Goal: Task Accomplishment & Management: Manage account settings

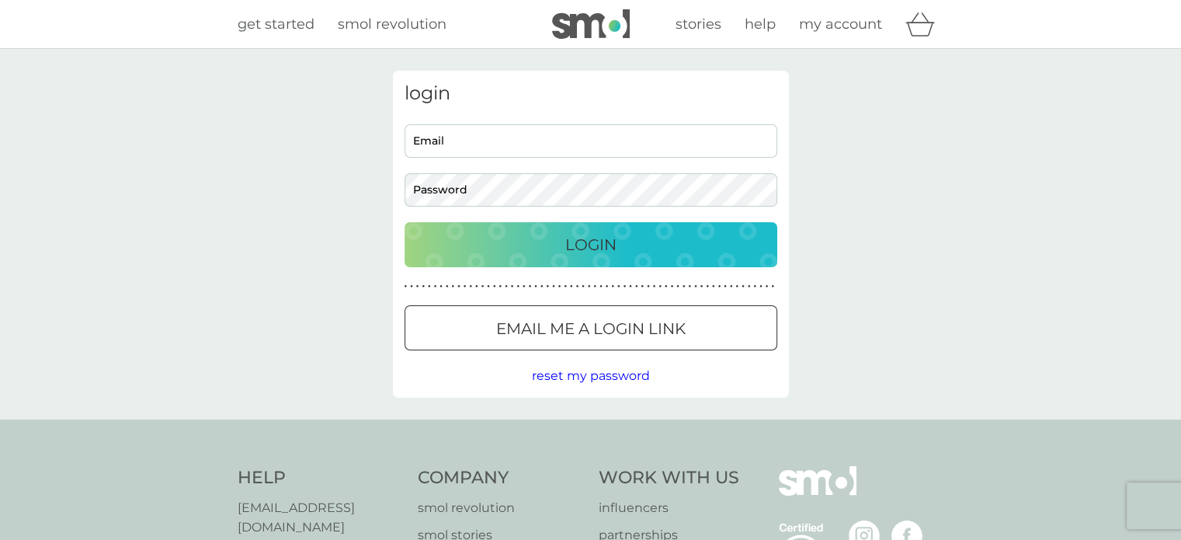
type input "[PERSON_NAME][EMAIL_ADDRESS][PERSON_NAME][DOMAIN_NAME]"
click at [592, 238] on p "Login" at bounding box center [590, 244] width 51 height 25
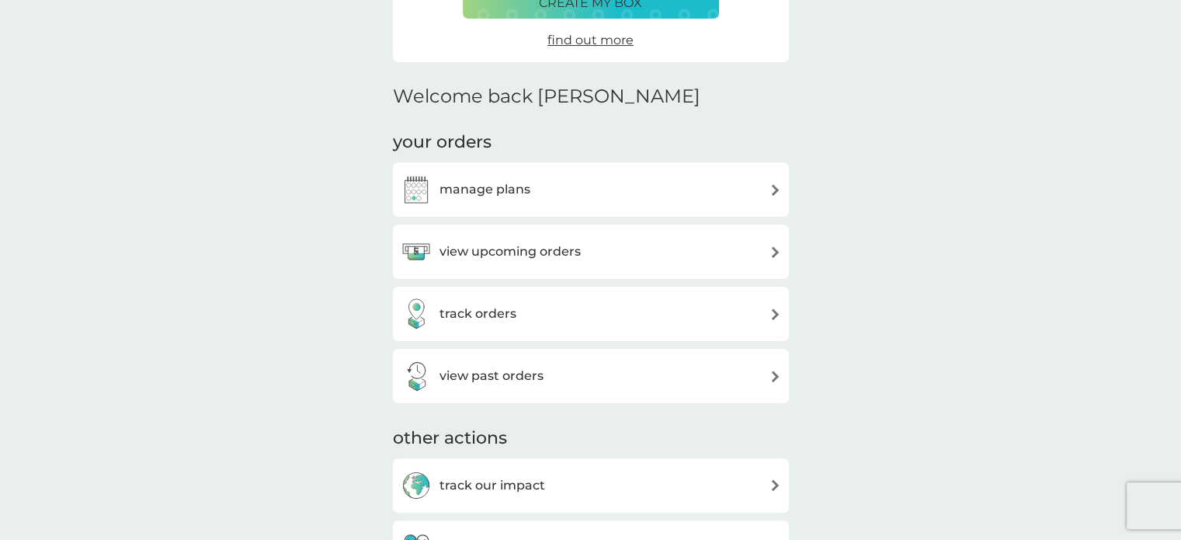
scroll to position [311, 0]
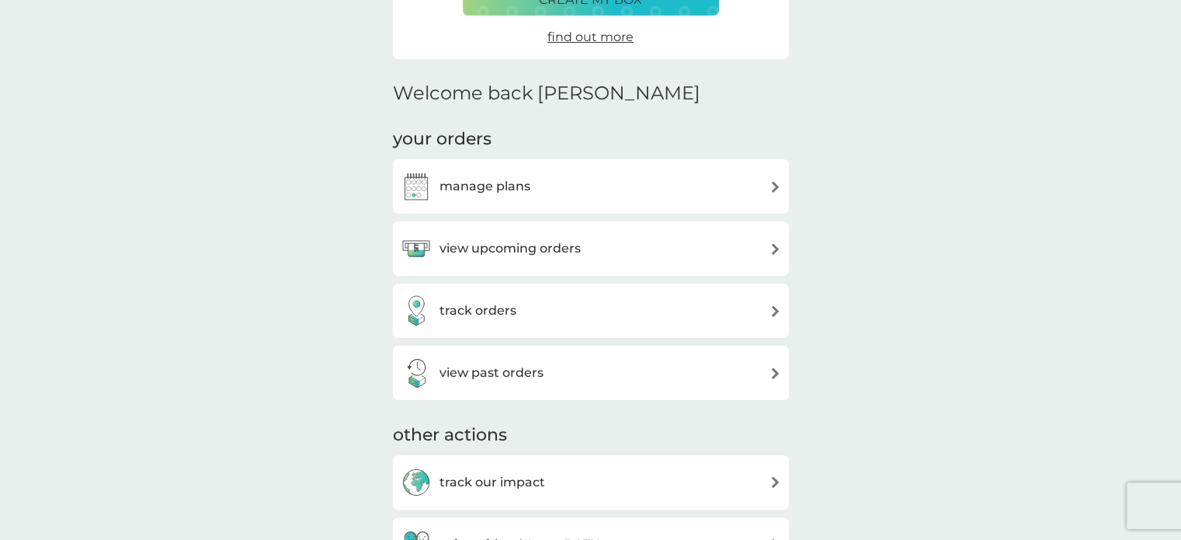
click at [530, 240] on h3 "view upcoming orders" at bounding box center [509, 248] width 141 height 20
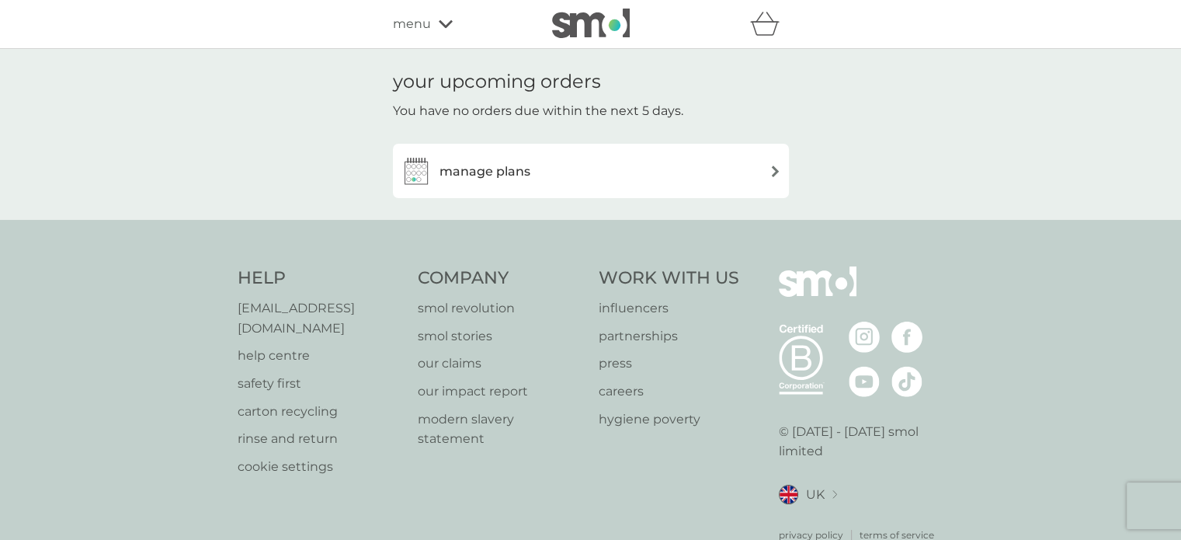
click at [422, 21] on span "menu" at bounding box center [412, 24] width 38 height 20
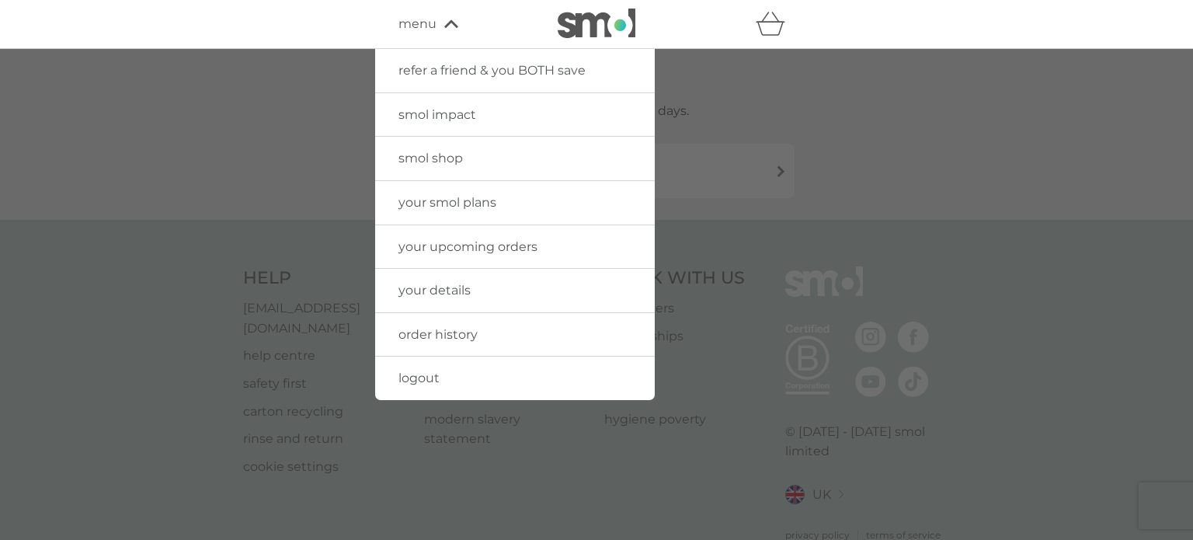
click at [444, 332] on span "order history" at bounding box center [437, 334] width 79 height 15
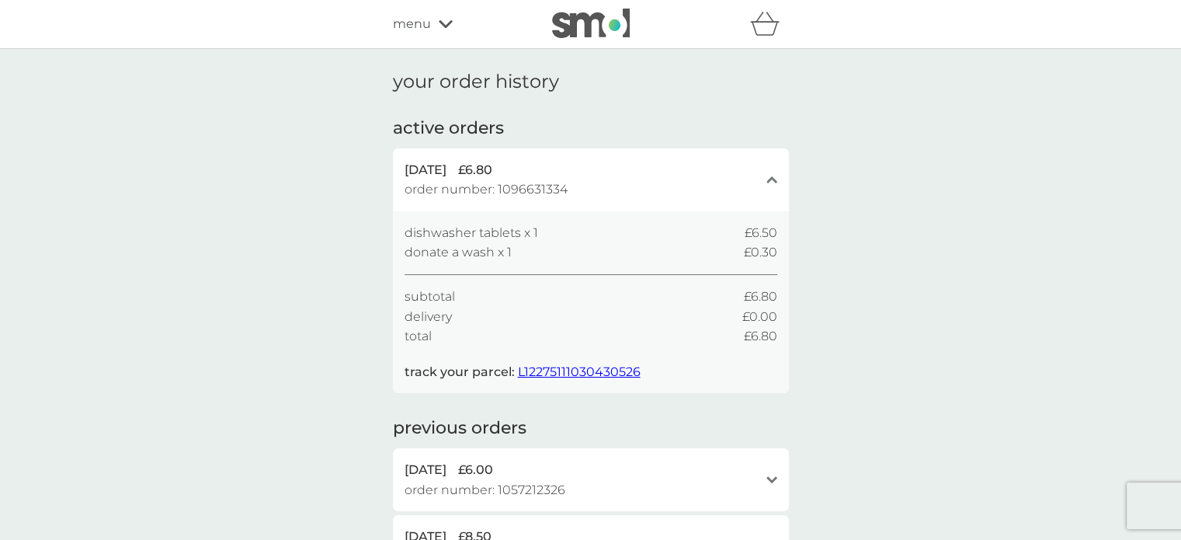
click at [581, 368] on span "L12275111030430526" at bounding box center [579, 371] width 123 height 15
